Goal: Transaction & Acquisition: Book appointment/travel/reservation

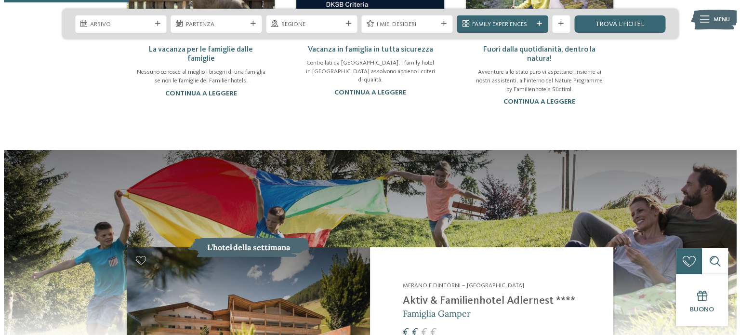
scroll to position [722, 0]
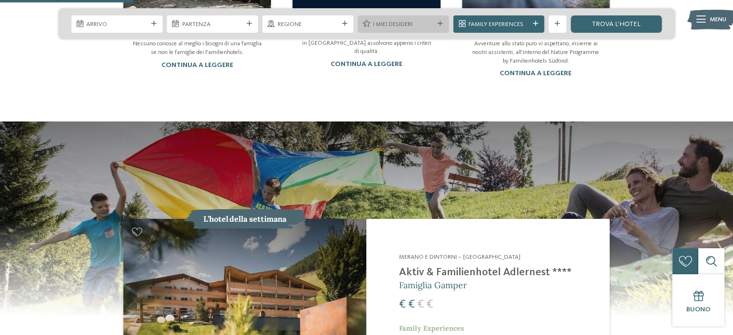
click at [436, 23] on div at bounding box center [440, 23] width 9 height 5
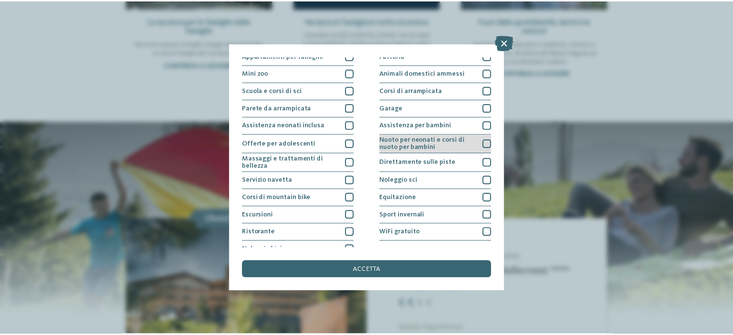
scroll to position [121, 0]
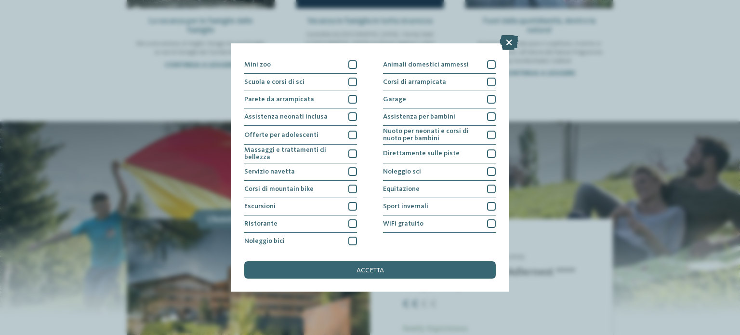
click at [503, 42] on icon at bounding box center [508, 42] width 19 height 15
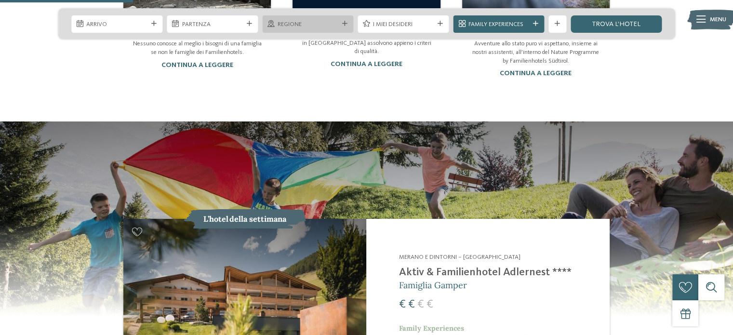
click at [343, 22] on icon at bounding box center [344, 23] width 5 height 5
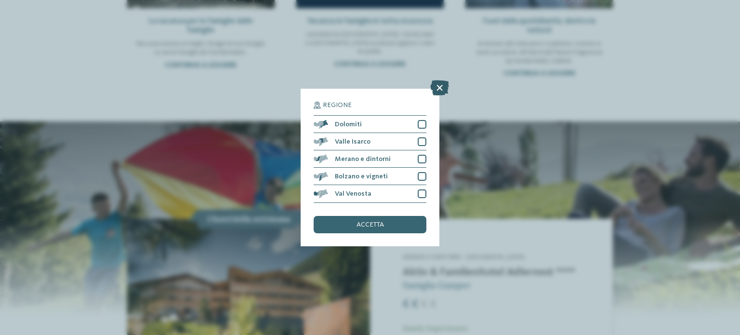
click at [438, 90] on icon at bounding box center [439, 87] width 19 height 15
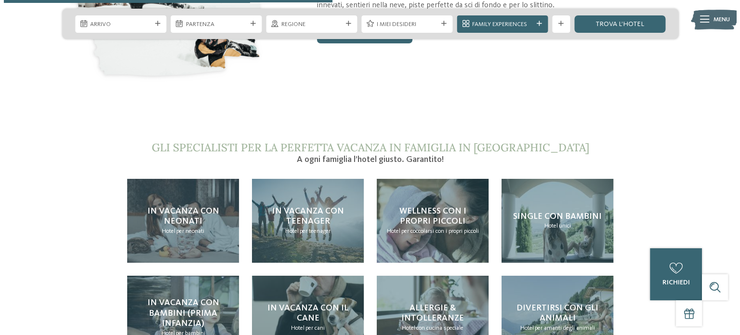
scroll to position [1782, 0]
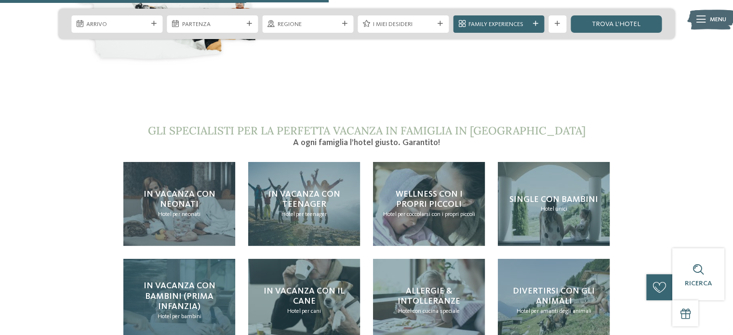
click at [206, 281] on span "In vacanza con bambini (prima infanzia)" at bounding box center [180, 295] width 72 height 29
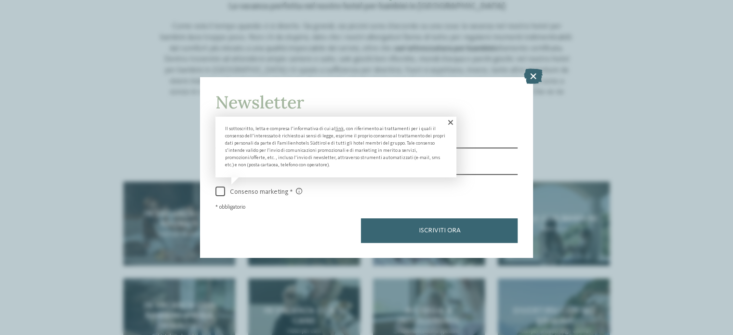
scroll to position [915, 0]
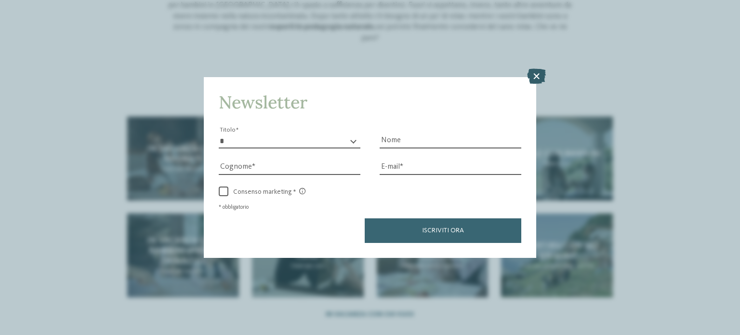
click at [540, 77] on icon at bounding box center [536, 75] width 19 height 15
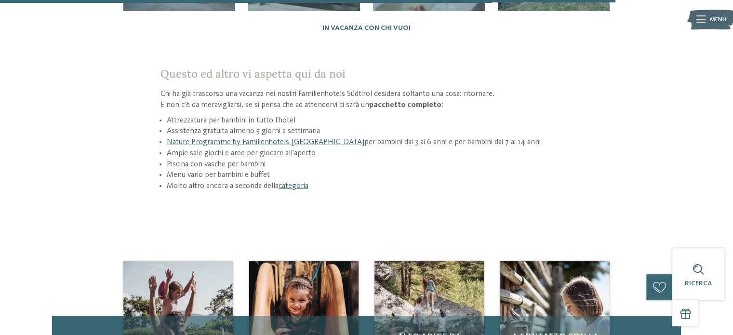
scroll to position [1252, 0]
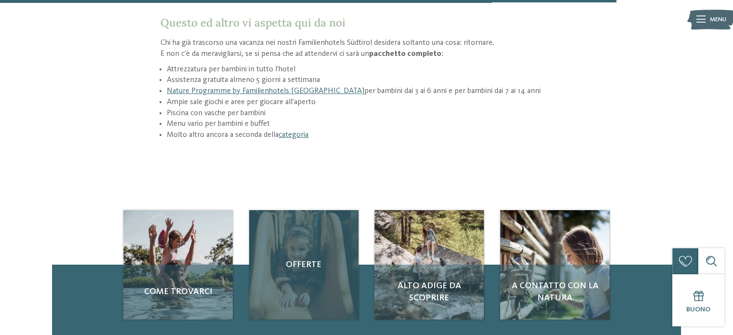
click at [301, 240] on div "Offerte" at bounding box center [303, 264] width 109 height 109
click at [299, 259] on span "Offerte" at bounding box center [304, 265] width 92 height 12
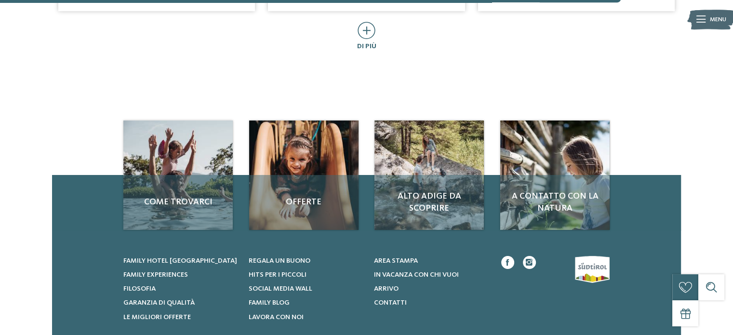
scroll to position [674, 0]
